Goal: Task Accomplishment & Management: Manage account settings

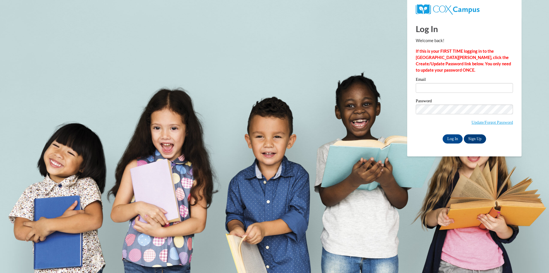
click at [77, 93] on body "This site uses cookies to help improve your learning experience. By continuing …" at bounding box center [274, 136] width 549 height 273
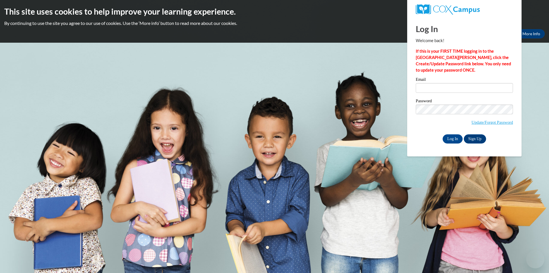
click at [78, 92] on body "This site uses cookies to help improve your learning experience. By continuing …" at bounding box center [274, 136] width 549 height 273
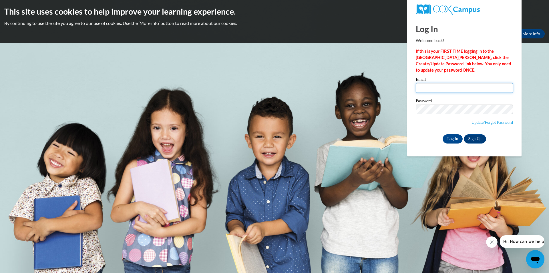
click at [436, 90] on input "Email" at bounding box center [464, 88] width 97 height 10
type input "[EMAIL_ADDRESS][DOMAIN_NAME]"
click at [457, 139] on input "Log In" at bounding box center [453, 138] width 20 height 9
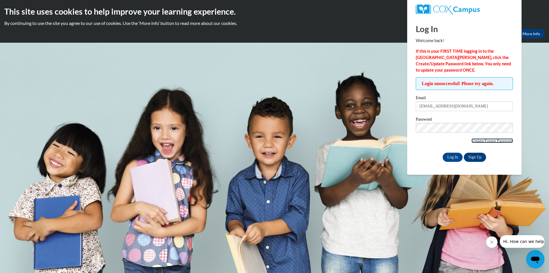
click at [472, 141] on link "Update/Forgot Password" at bounding box center [492, 140] width 41 height 5
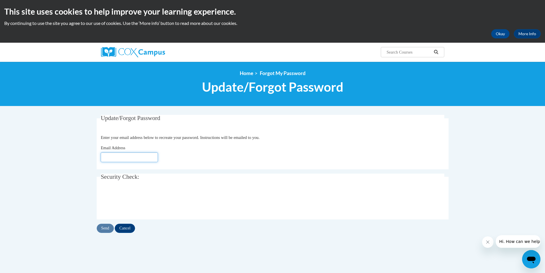
click at [119, 155] on input "Email Address" at bounding box center [129, 157] width 57 height 10
type input "[EMAIL_ADDRESS][DOMAIN_NAME]"
click at [105, 228] on input "Send" at bounding box center [105, 227] width 17 height 9
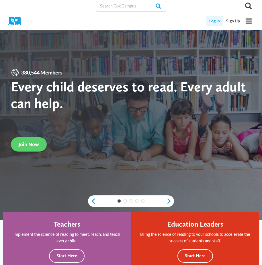
drag, startPoint x: 217, startPoint y: 19, endPoint x: 216, endPoint y: 23, distance: 4.0
click at [217, 20] on link "Log In" at bounding box center [214, 21] width 17 height 11
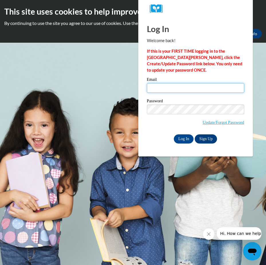
click at [159, 88] on input "Email" at bounding box center [195, 88] width 97 height 10
type input "[EMAIL_ADDRESS][DOMAIN_NAME]"
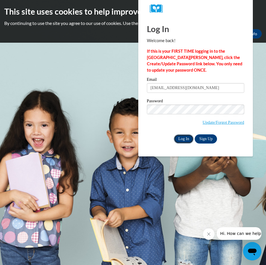
click at [186, 138] on input "Log In" at bounding box center [184, 138] width 20 height 9
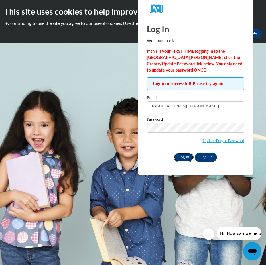
click at [187, 155] on input "Log In" at bounding box center [184, 157] width 20 height 9
click at [153, 106] on input "[EMAIL_ADDRESS][DOMAIN_NAME]" at bounding box center [195, 106] width 97 height 10
type input "[EMAIL_ADDRESS][DOMAIN_NAME]"
click at [185, 156] on input "Log In" at bounding box center [184, 157] width 20 height 9
